Goal: Check status: Check status

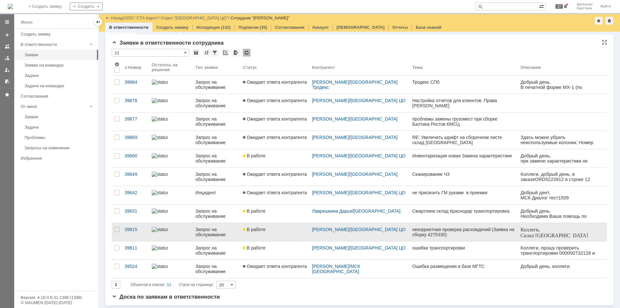
scroll to position [9, 0]
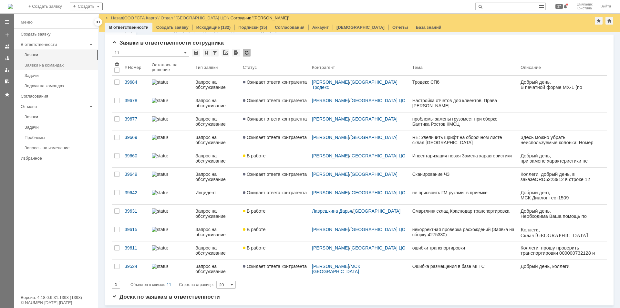
click at [57, 64] on div "Заявки на командах" at bounding box center [60, 65] width 70 height 5
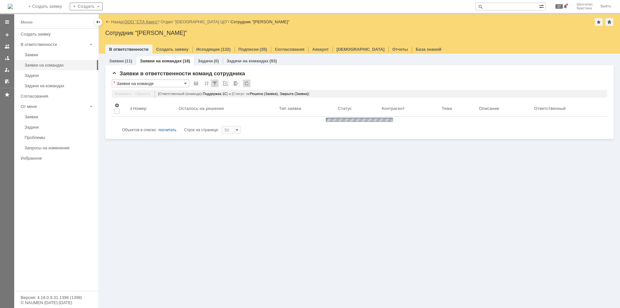
click at [141, 21] on link "ООО "СТА Карго"" at bounding box center [141, 21] width 34 height 5
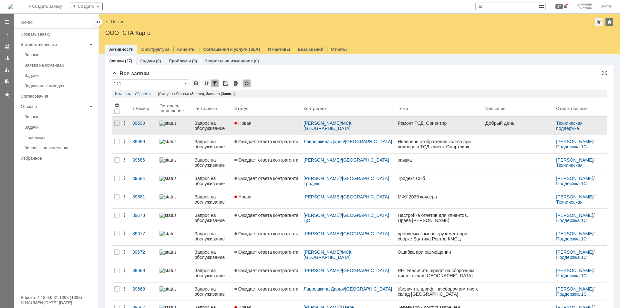
click at [251, 121] on span "Новая" at bounding box center [242, 122] width 17 height 5
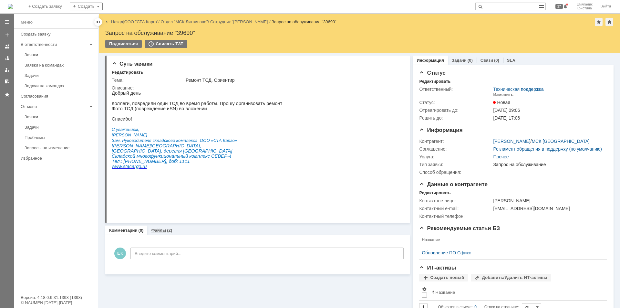
click at [159, 231] on link "Файлы" at bounding box center [158, 230] width 15 height 5
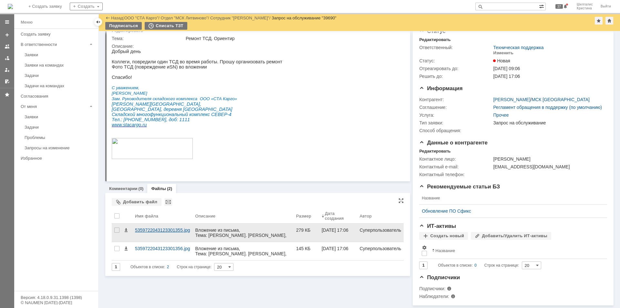
click at [163, 224] on div "5359722043123301355.jpg" at bounding box center [162, 232] width 60 height 18
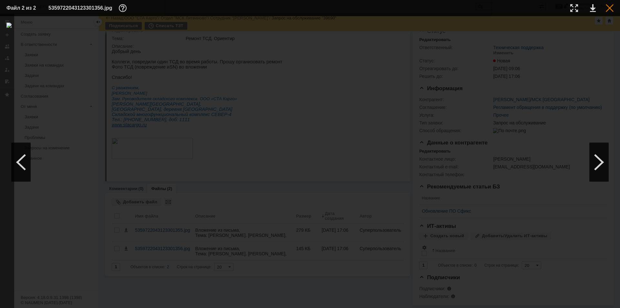
click at [608, 6] on div at bounding box center [610, 8] width 8 height 8
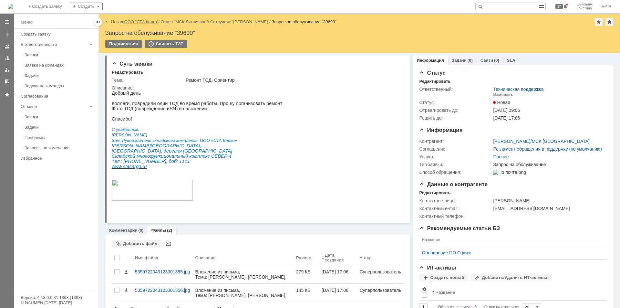
click at [139, 21] on link "ООО "СТА Карго"" at bounding box center [141, 21] width 34 height 5
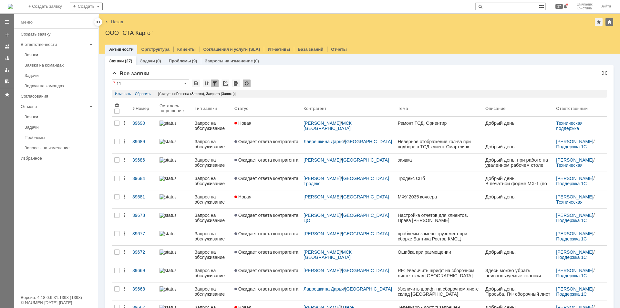
click at [287, 83] on div "* 11" at bounding box center [359, 83] width 495 height 8
